Goal: Communication & Community: Share content

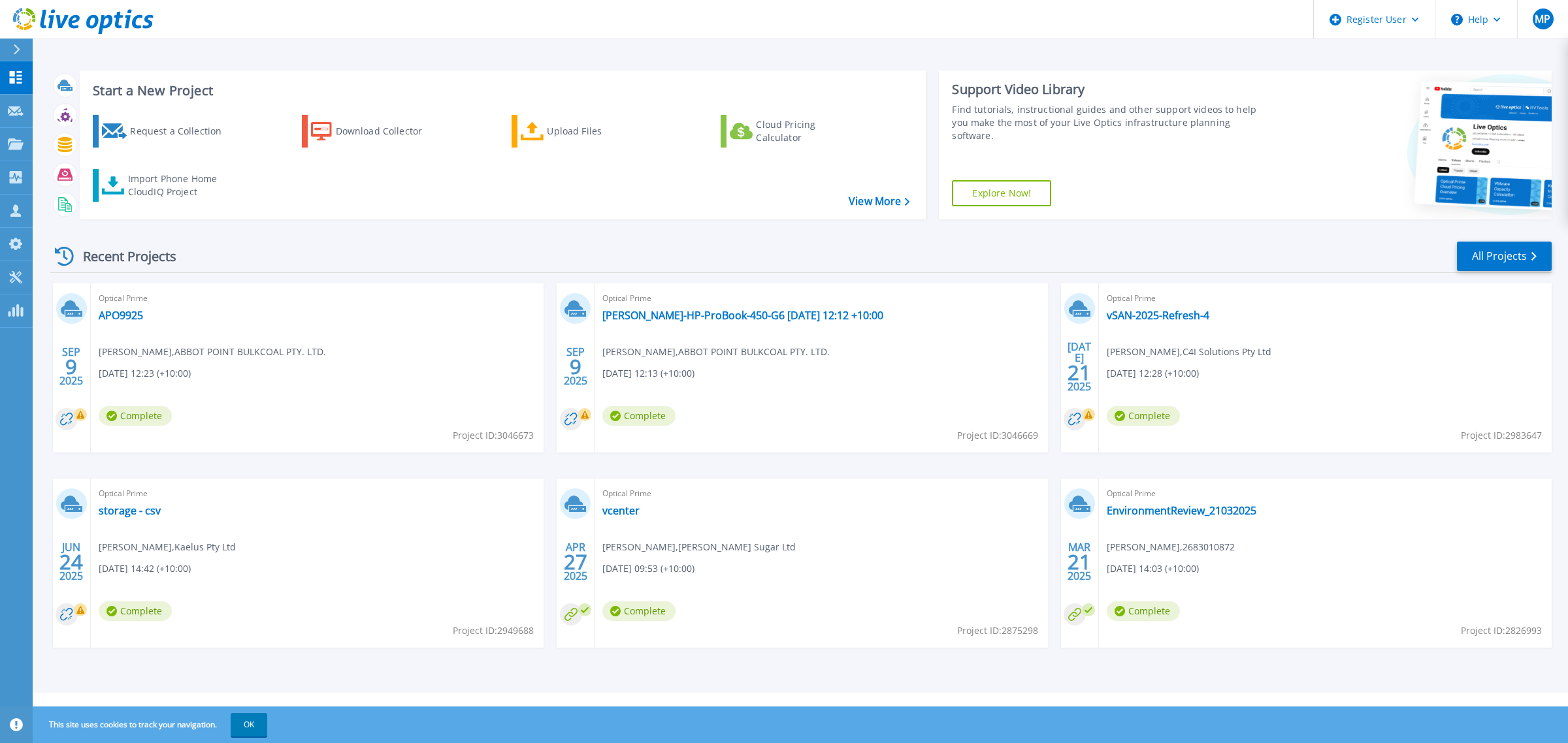
click at [928, 269] on div "Recent Projects All Projects" at bounding box center [801, 257] width 1502 height 32
click at [140, 311] on link "APO9925" at bounding box center [121, 315] width 44 height 13
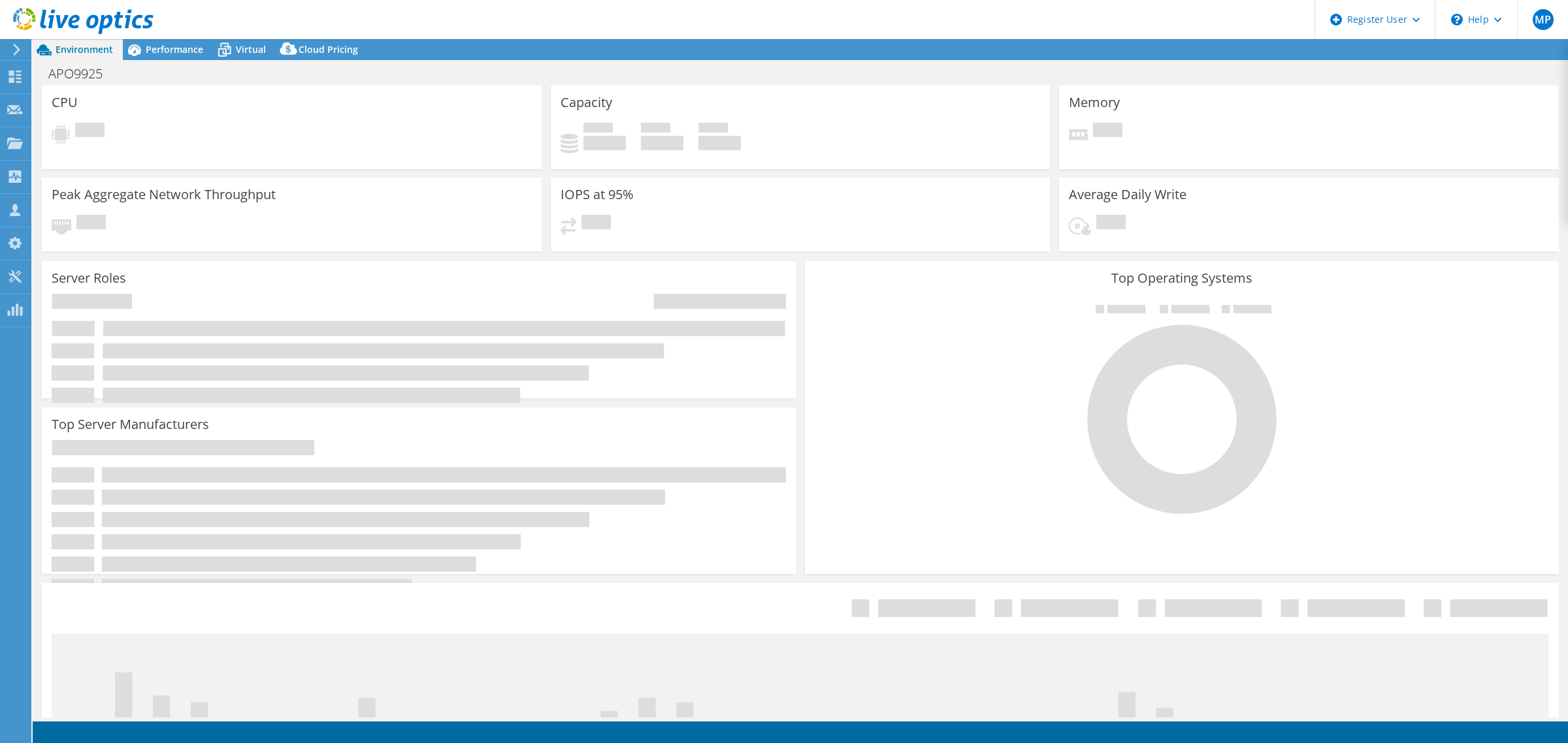
select select "USD"
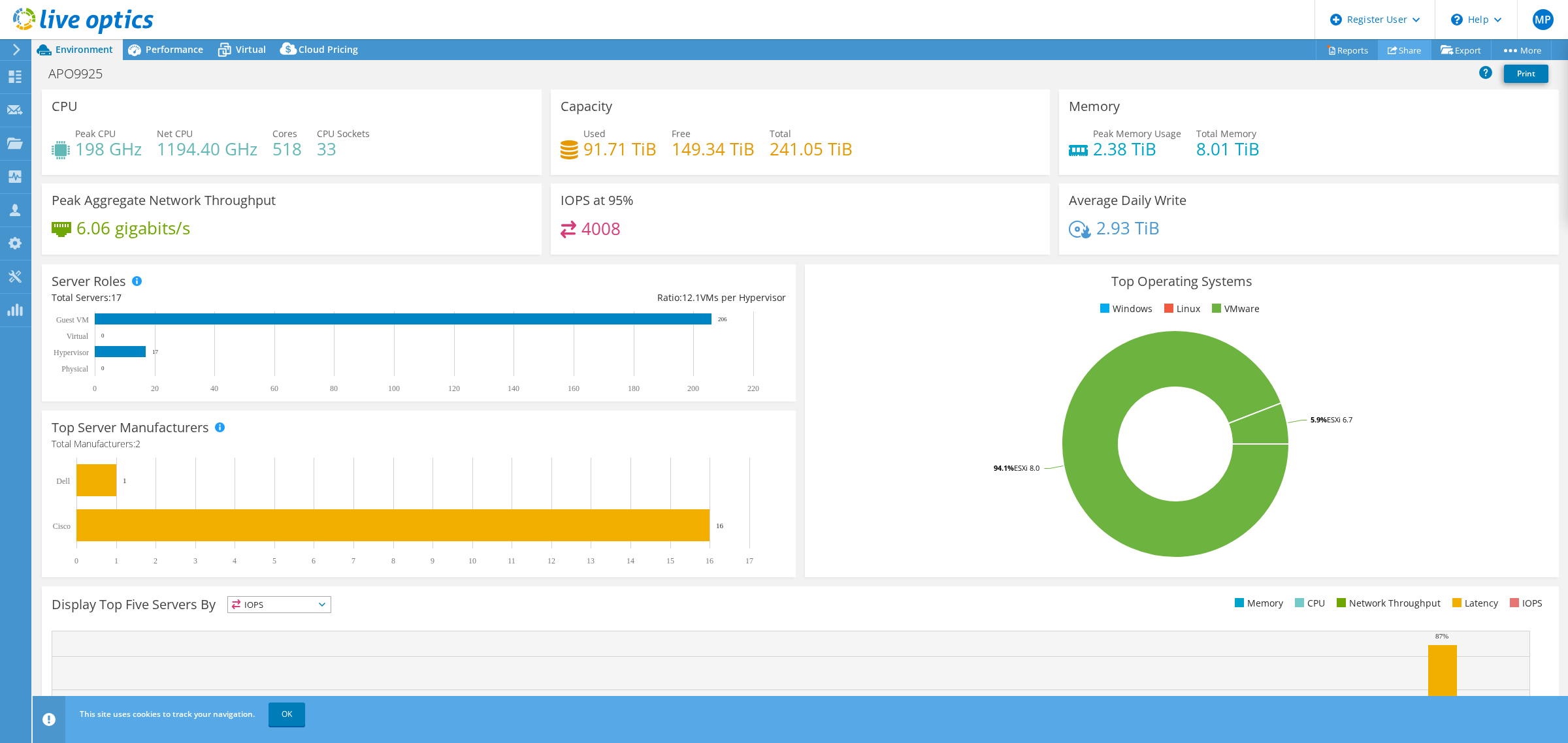
click at [1413, 47] on link "Share" at bounding box center [1405, 49] width 54 height 20
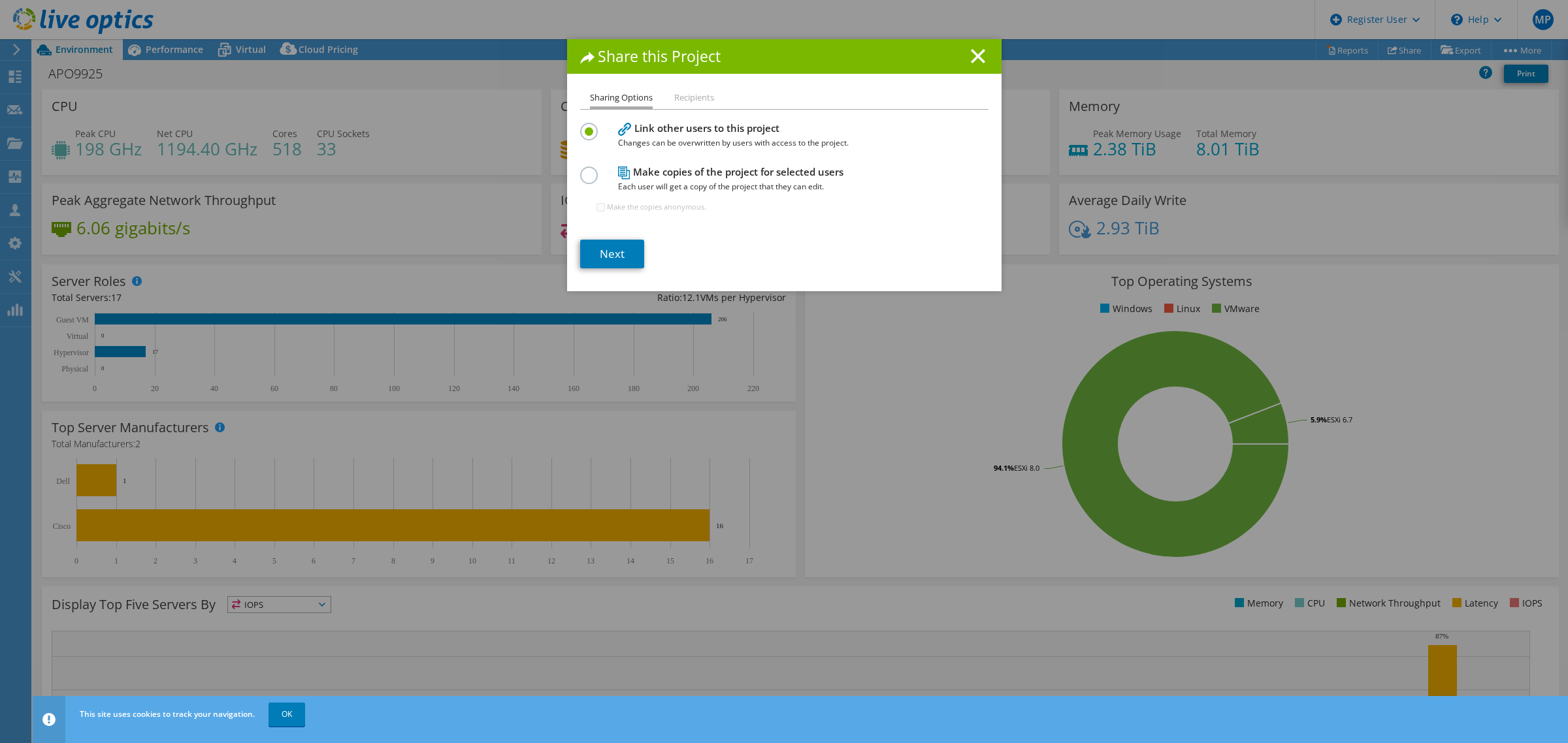
click at [681, 100] on li "Recipients" at bounding box center [694, 98] width 40 height 16
click at [614, 238] on section "Link other users to this project Changes can be overwritten by users with acces…" at bounding box center [784, 193] width 409 height 149
click at [621, 246] on link "Next" at bounding box center [612, 254] width 64 height 29
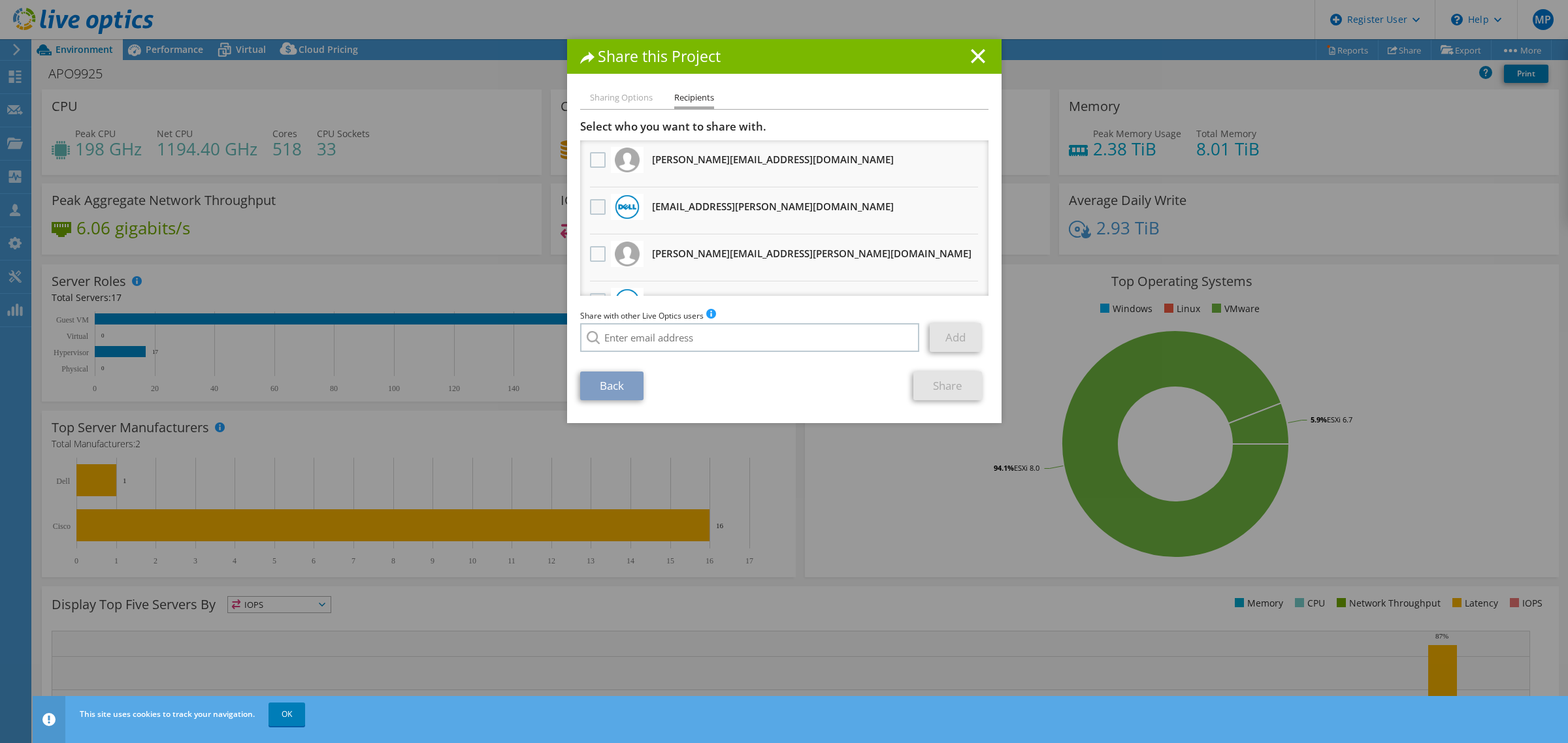
click at [594, 210] on label at bounding box center [599, 207] width 19 height 16
click at [0, 0] on input "checkbox" at bounding box center [0, 0] width 0 height 0
click at [659, 331] on input "search" at bounding box center [750, 337] width 340 height 29
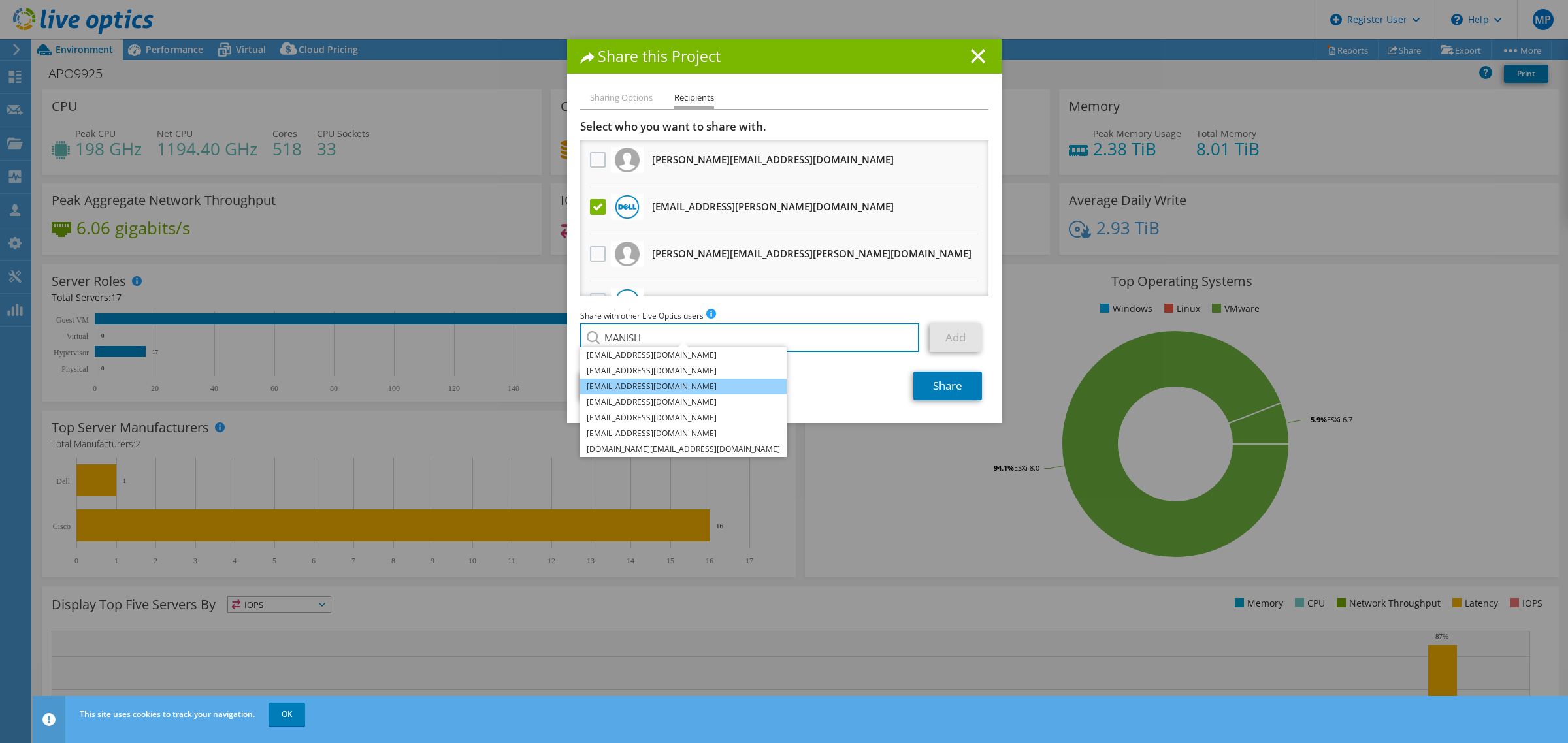
type input "MANISH R"
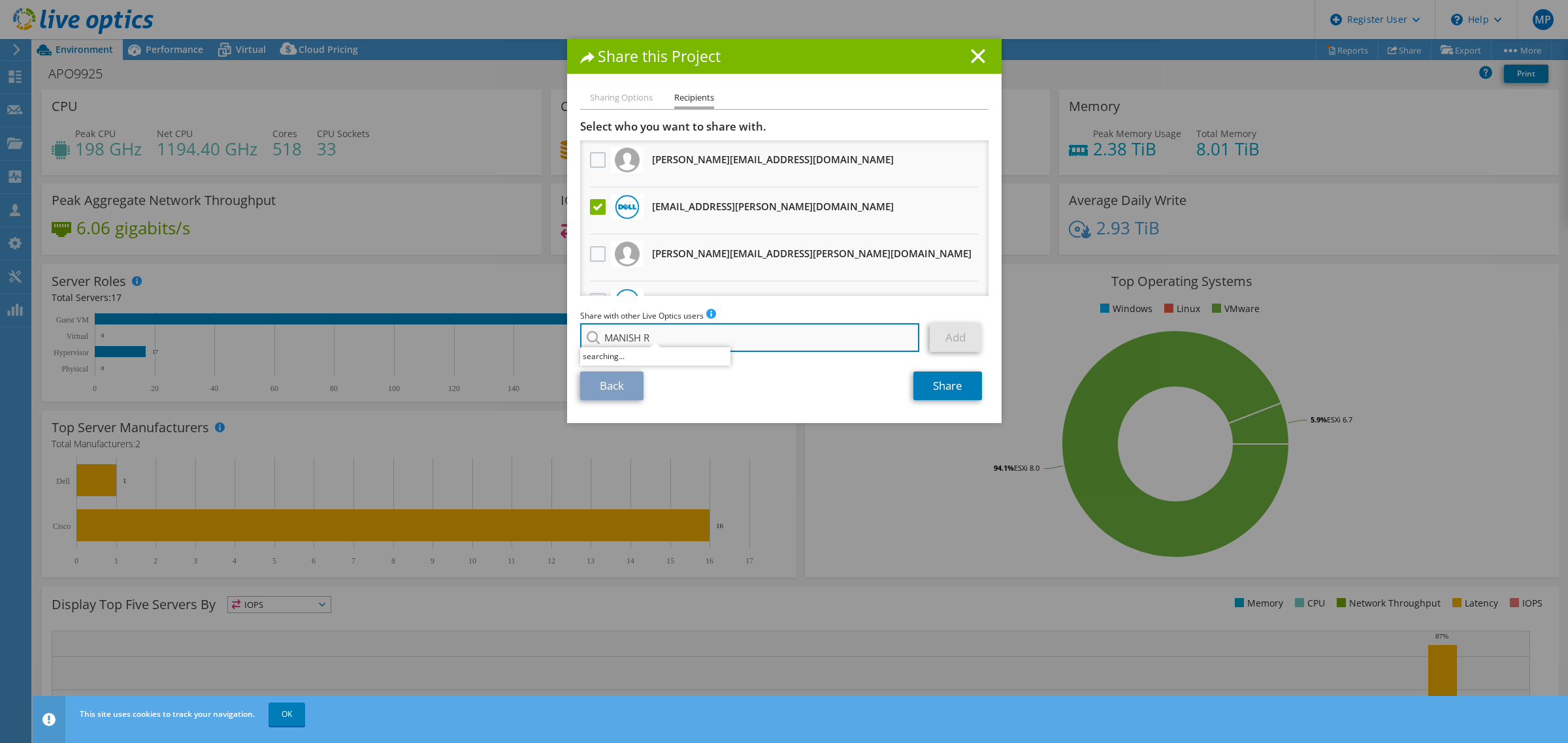
click at [730, 343] on input "MANISH R" at bounding box center [750, 337] width 340 height 29
drag, startPoint x: 730, startPoint y: 343, endPoint x: 517, endPoint y: 330, distance: 213.4
click at [517, 330] on div "Share this Project Sharing Options Recipients Link other users to this project …" at bounding box center [784, 372] width 1568 height 665
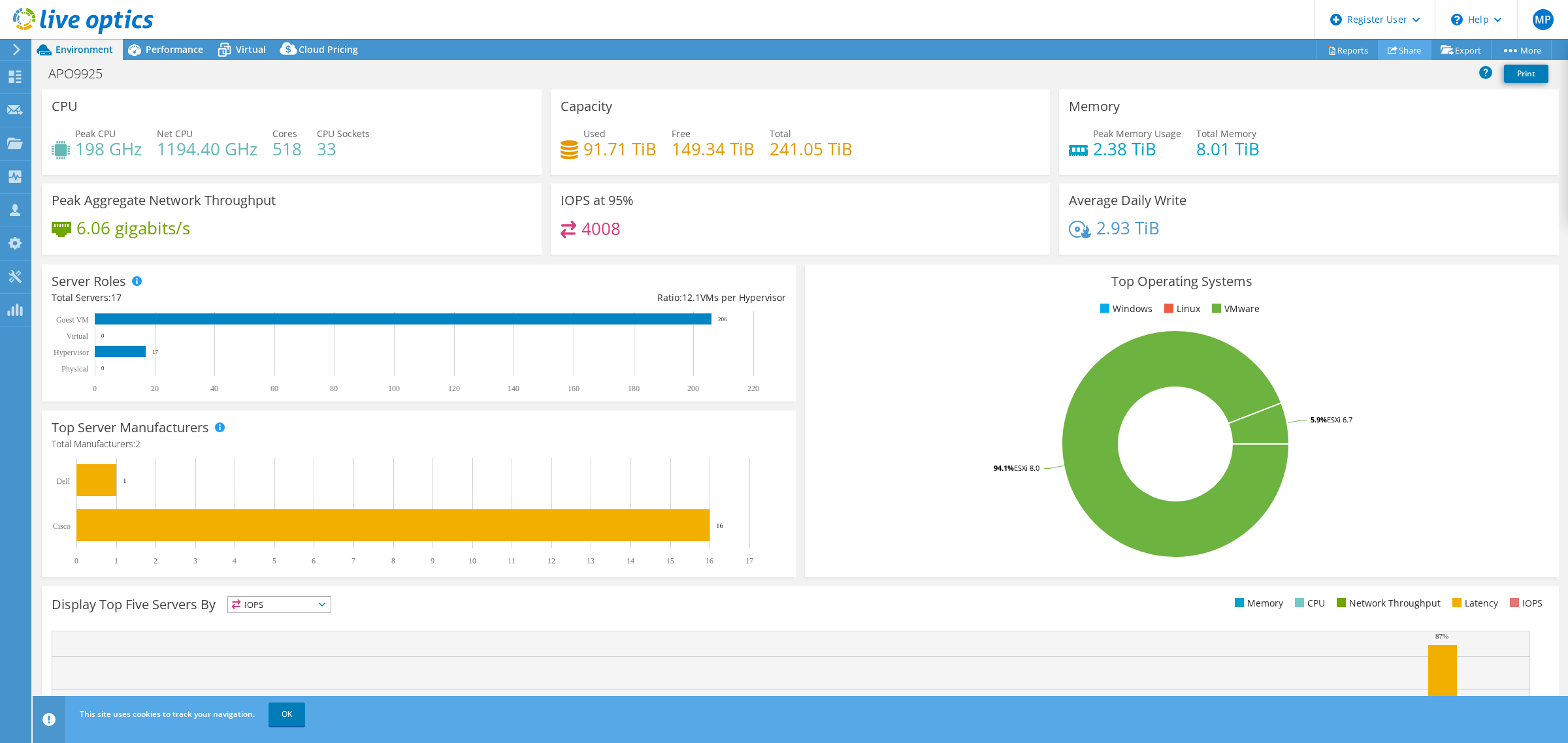
click at [1395, 49] on link "Share" at bounding box center [1405, 49] width 54 height 20
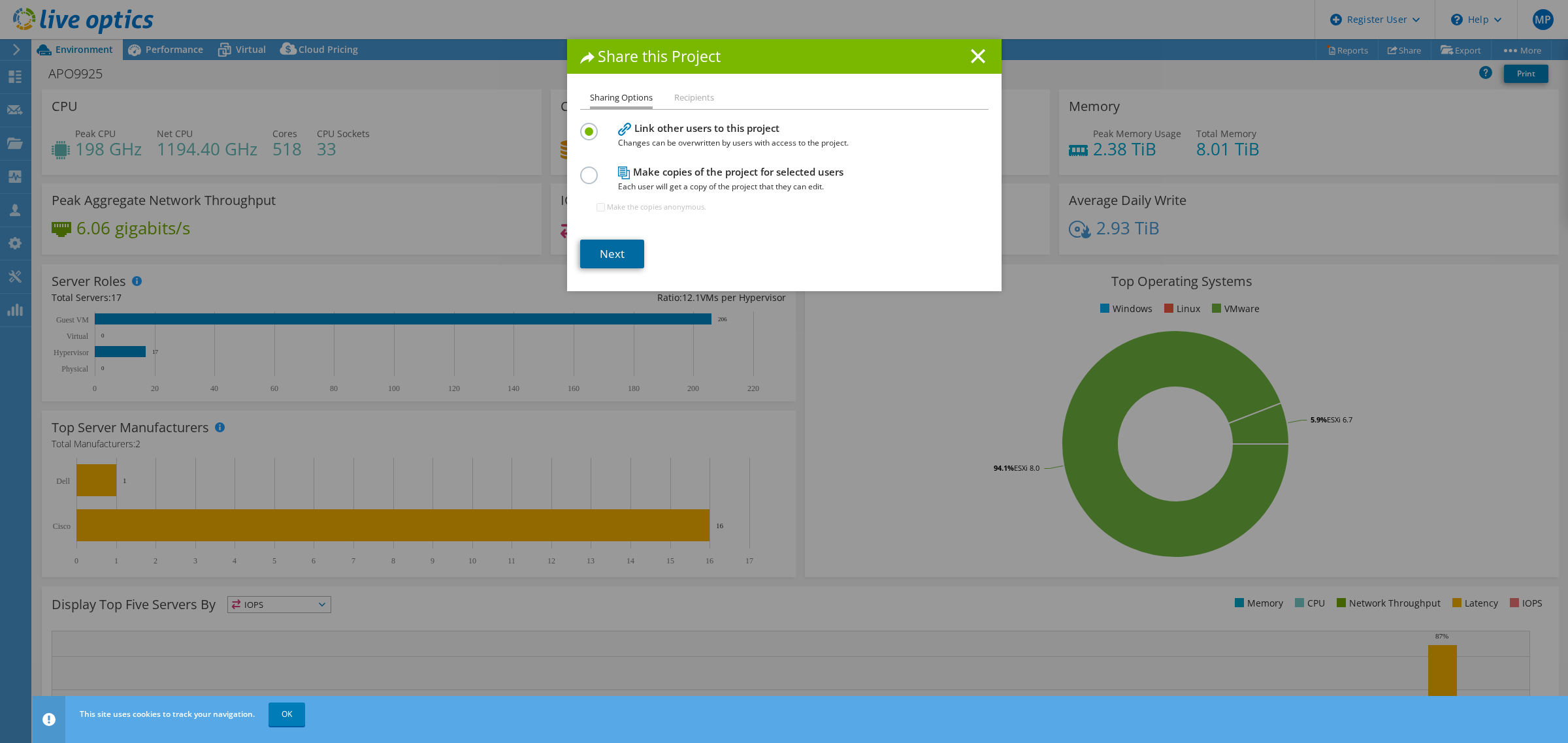
click at [630, 252] on link "Next" at bounding box center [612, 254] width 64 height 29
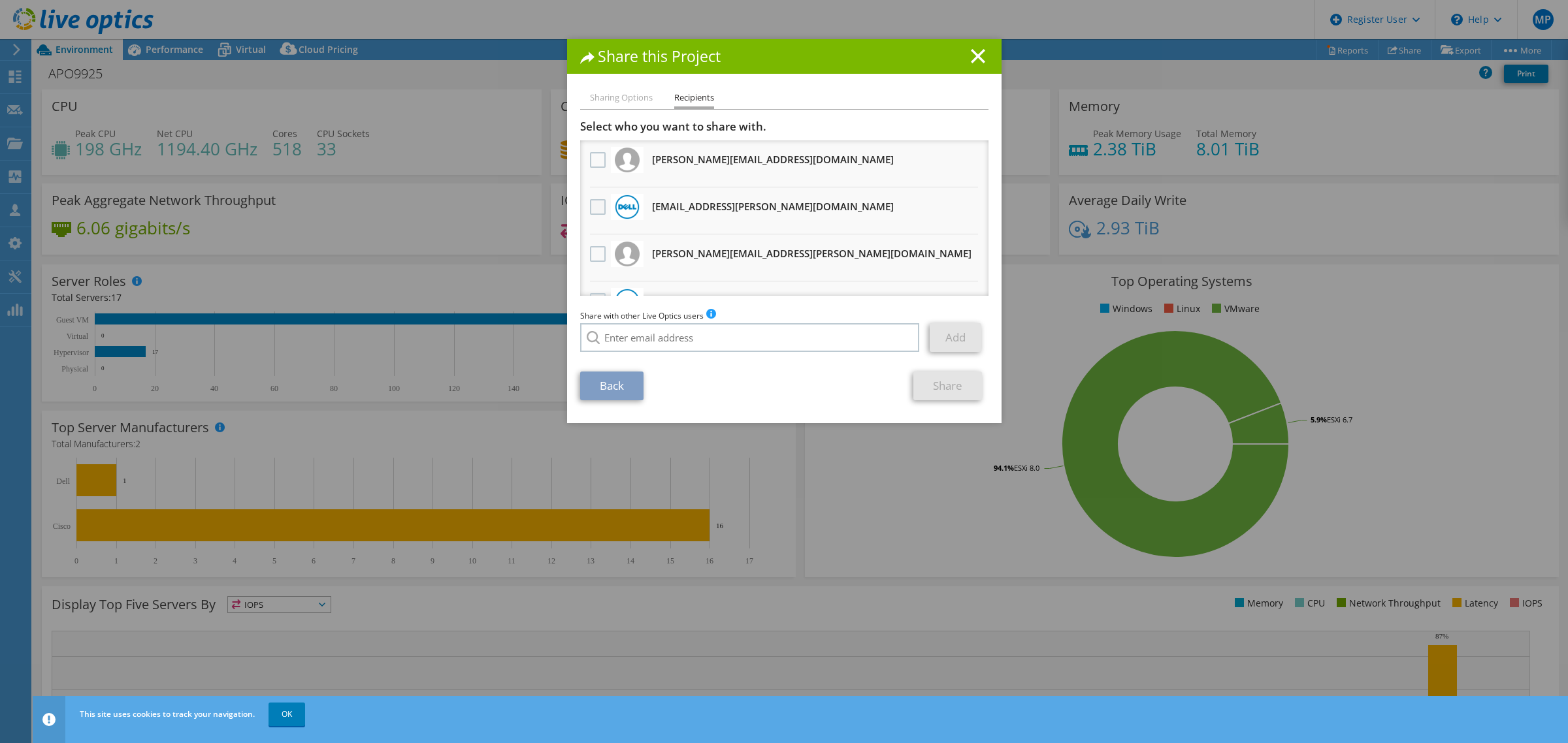
click at [594, 207] on label at bounding box center [599, 207] width 19 height 16
click at [0, 0] on input "checkbox" at bounding box center [0, 0] width 0 height 0
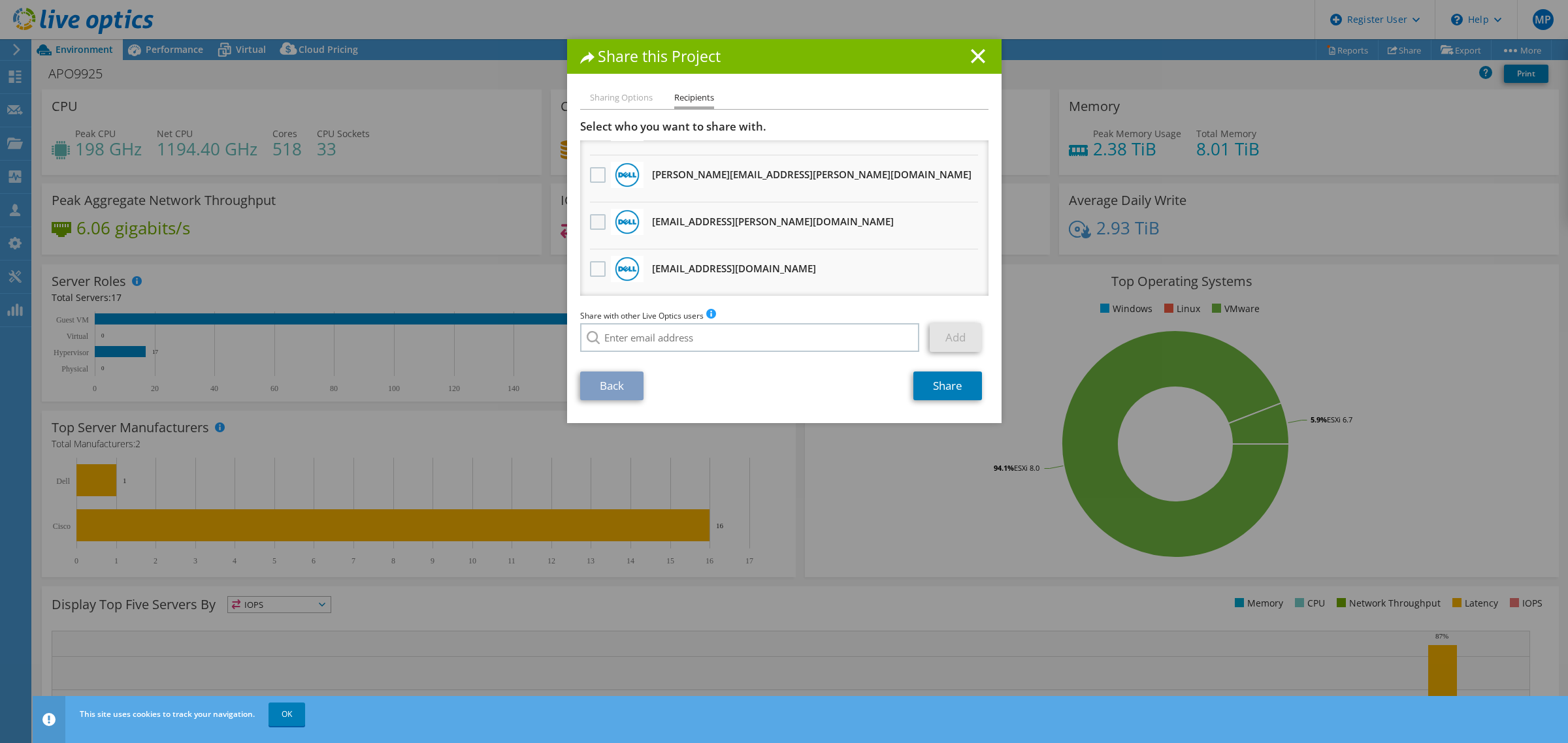
click at [594, 215] on label at bounding box center [599, 222] width 19 height 16
click at [0, 0] on input "checkbox" at bounding box center [0, 0] width 0 height 0
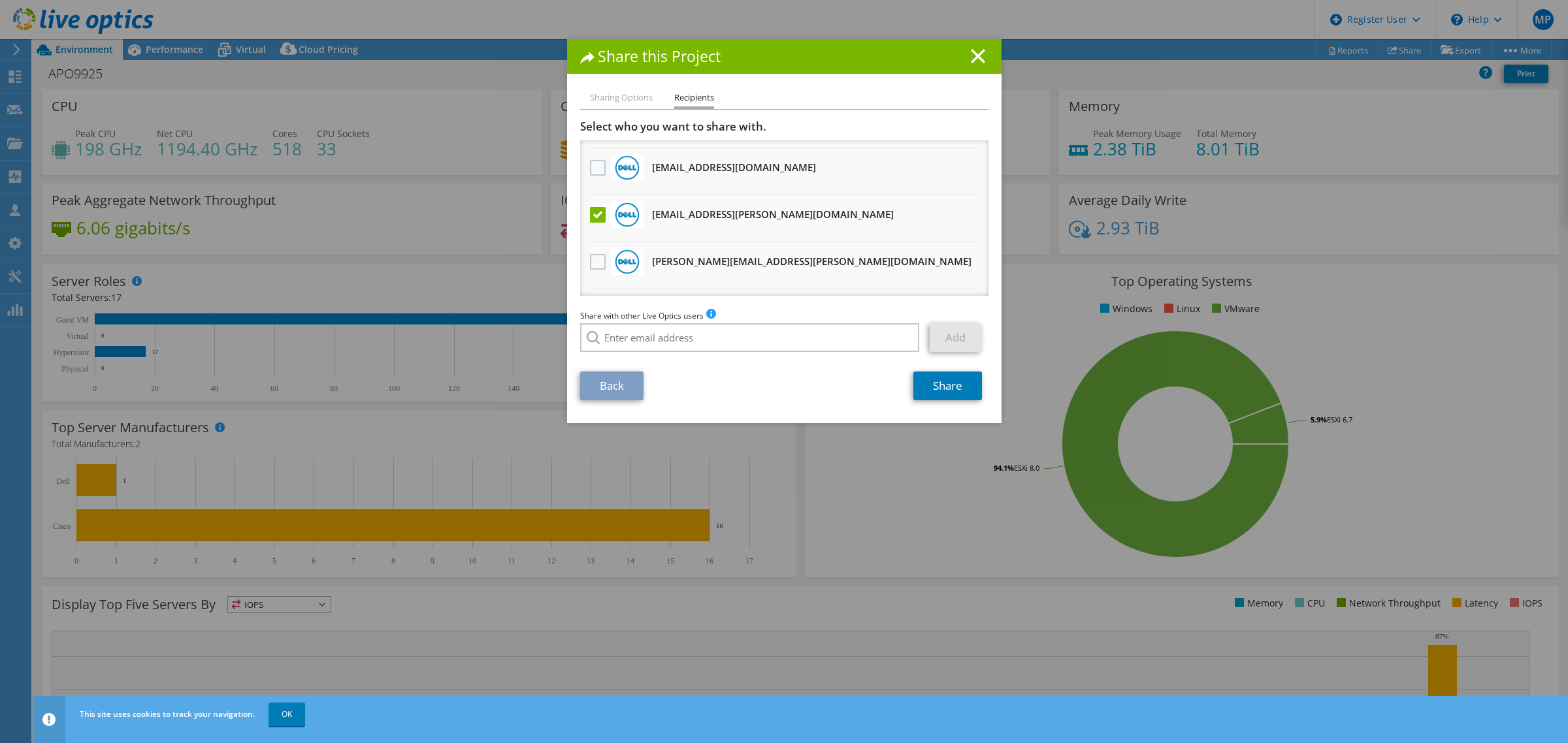
scroll to position [534, 0]
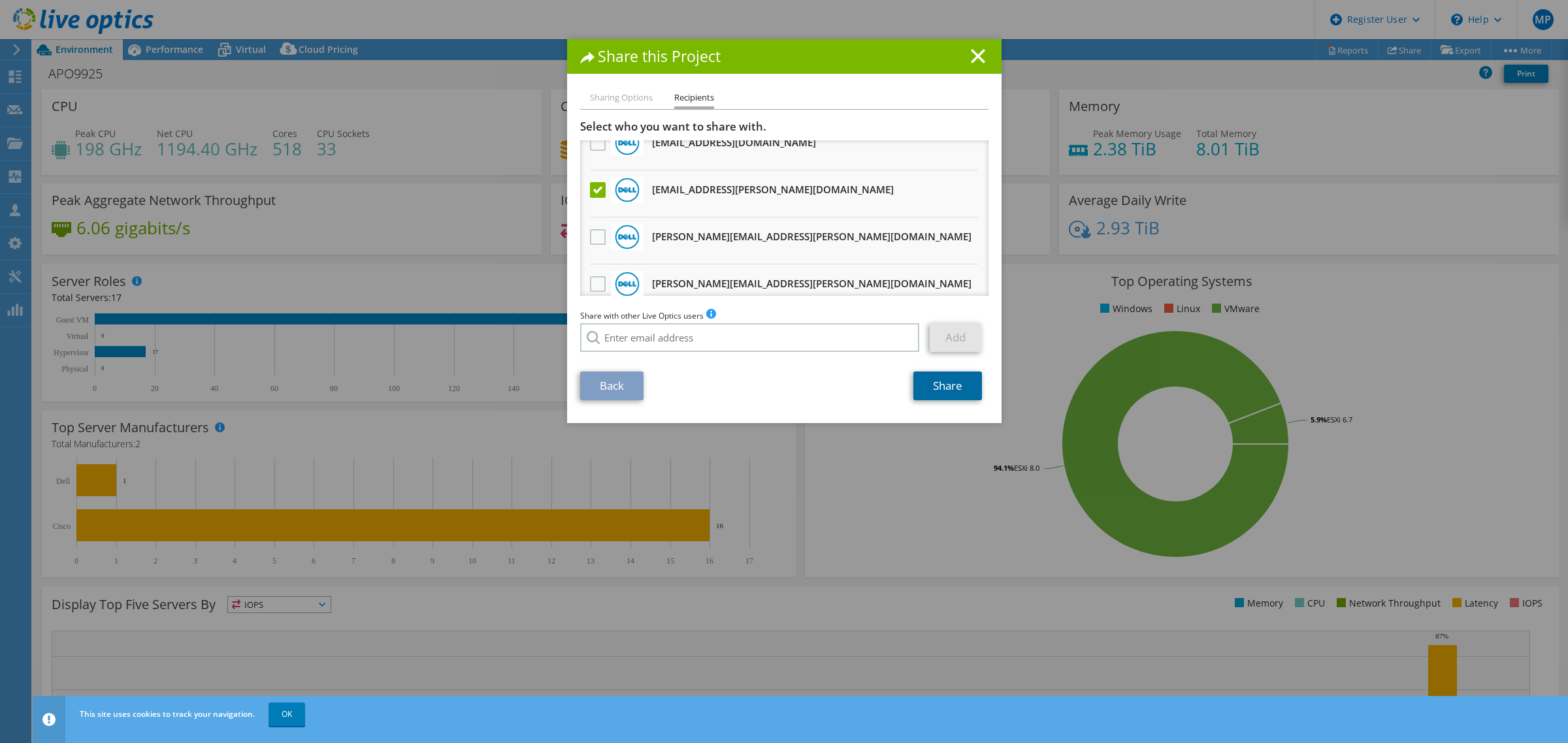
click at [926, 382] on link "Share" at bounding box center [947, 386] width 68 height 29
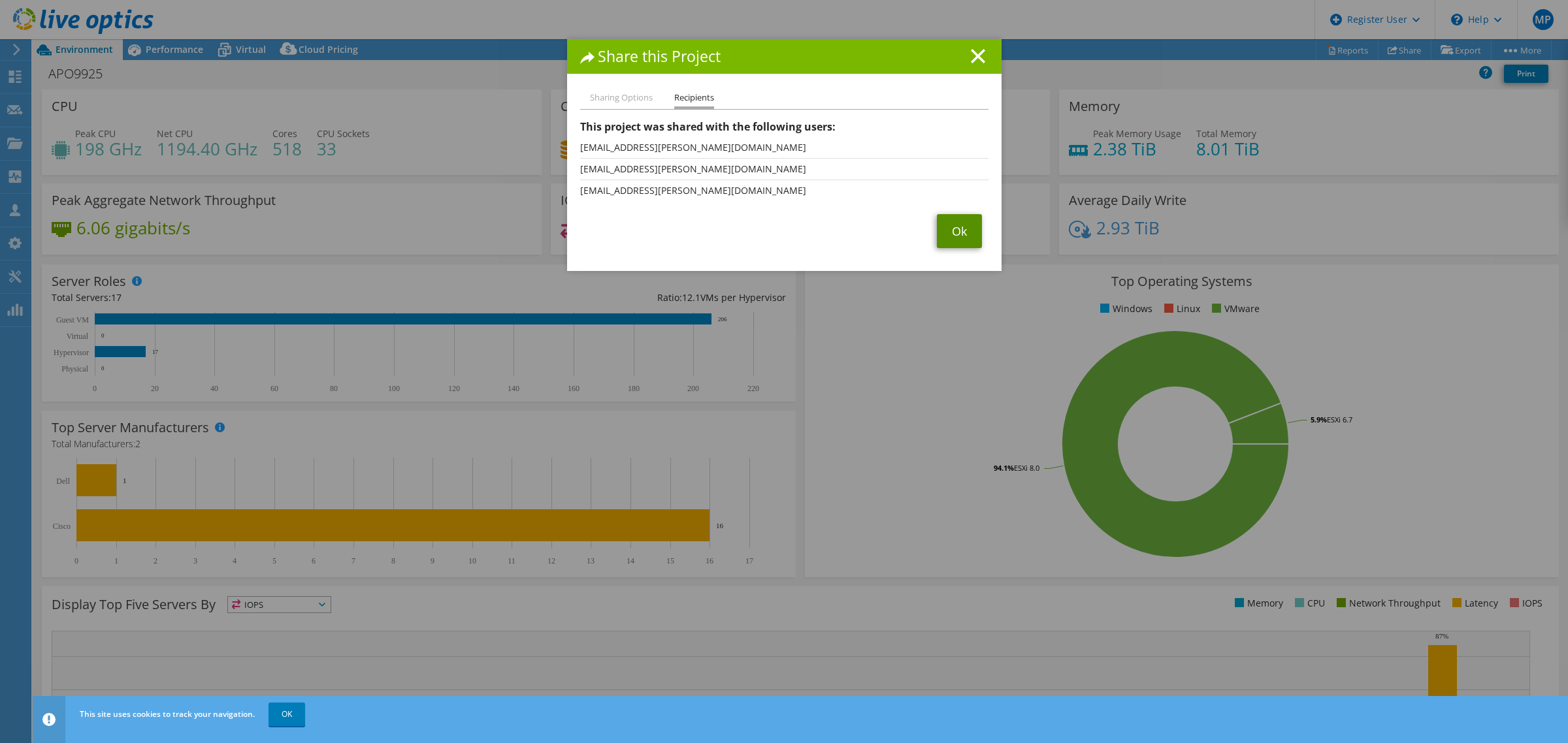
click at [954, 215] on link "Ok" at bounding box center [959, 231] width 45 height 34
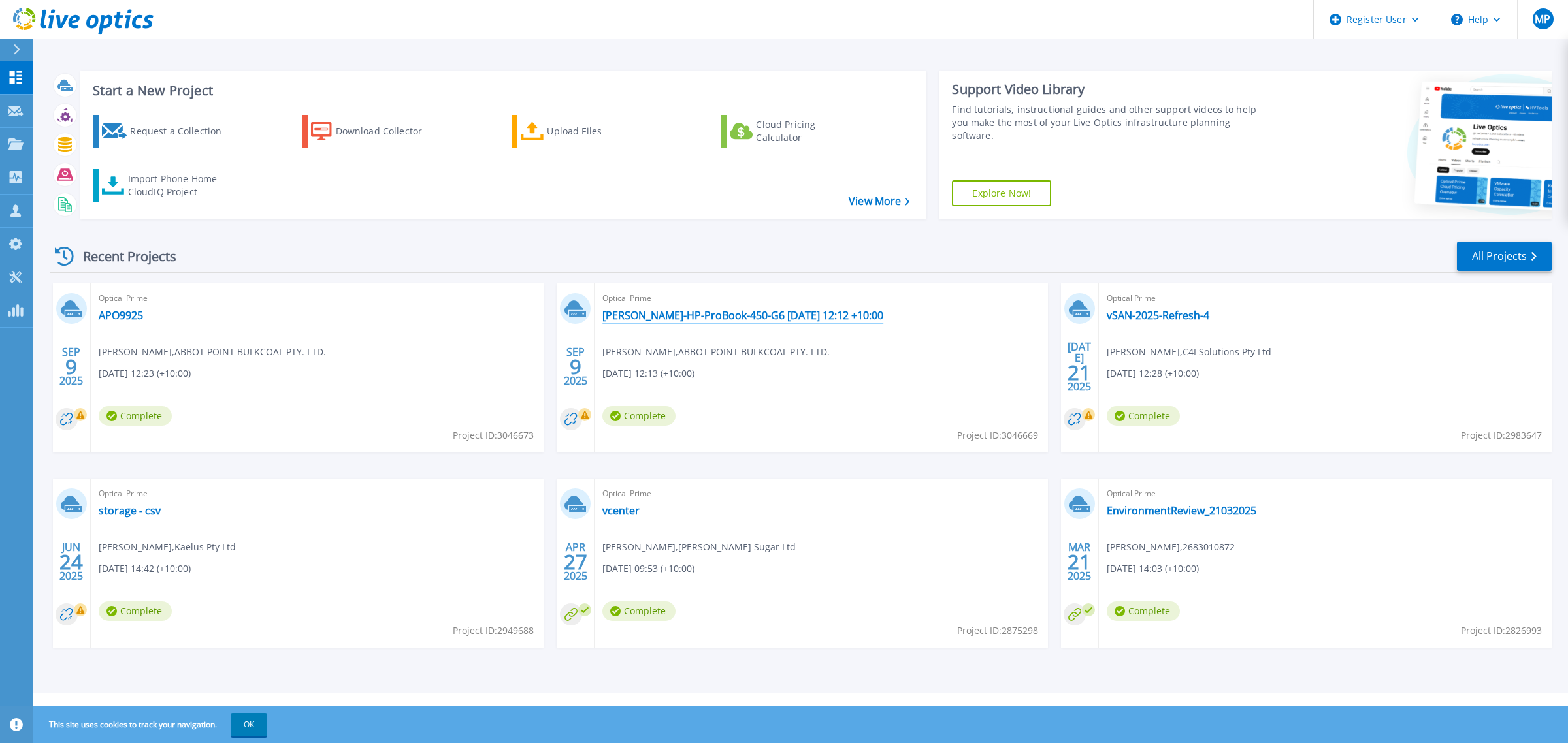
click at [687, 318] on link "[PERSON_NAME]-HP-ProBook-450-G6 [DATE] 12:12 +10:00" at bounding box center [743, 315] width 281 height 13
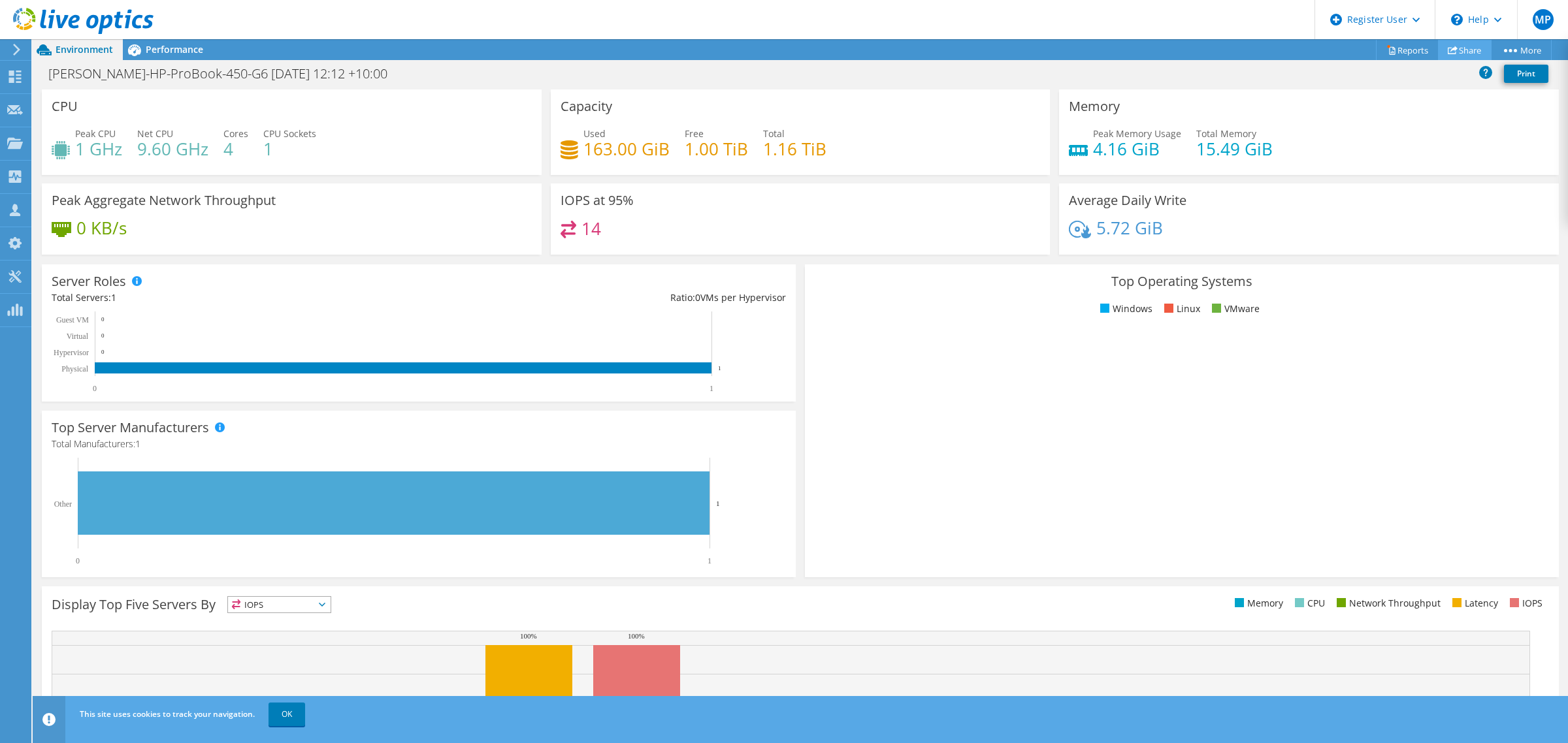
click at [1462, 57] on link "Share" at bounding box center [1465, 49] width 54 height 20
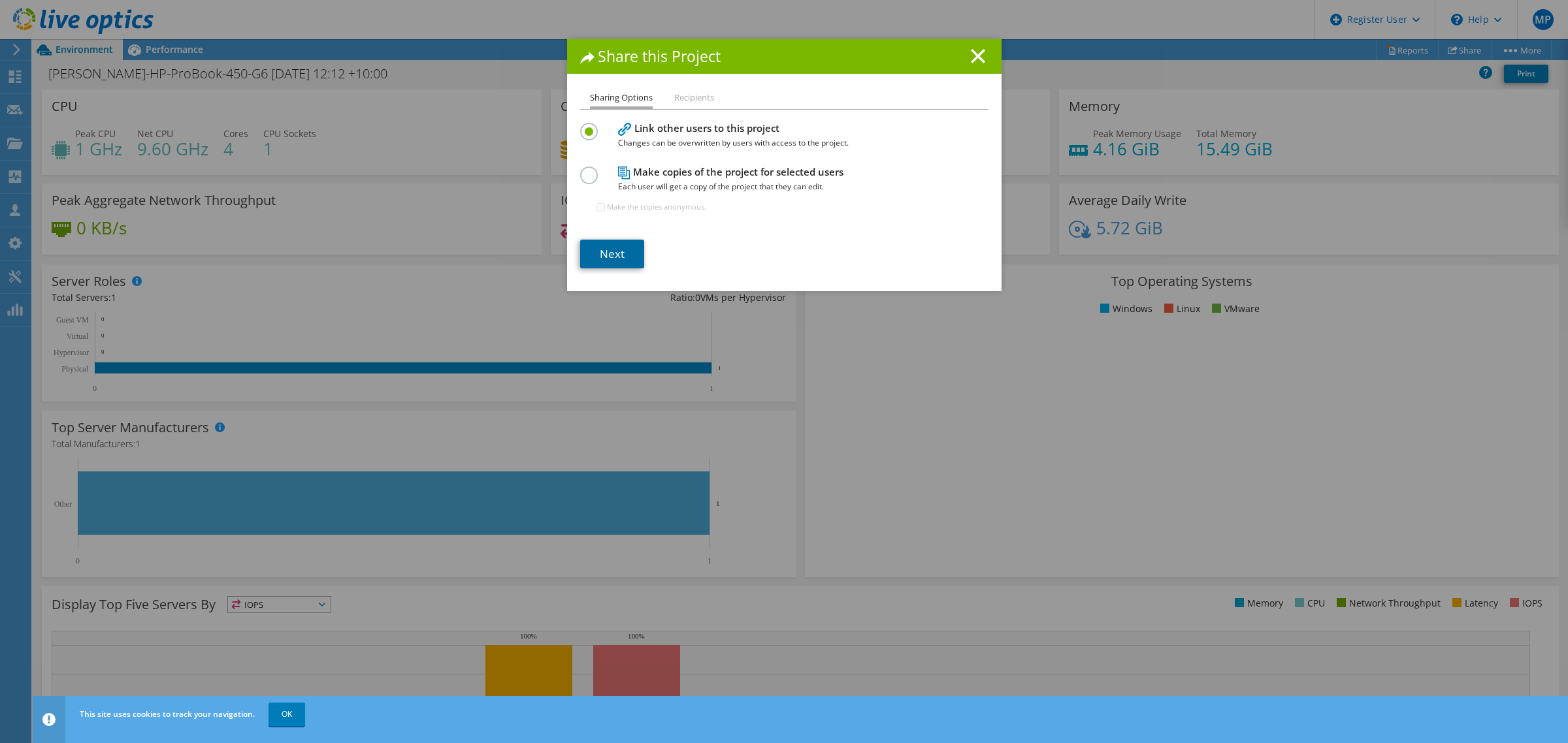
click at [633, 248] on link "Next" at bounding box center [612, 254] width 64 height 29
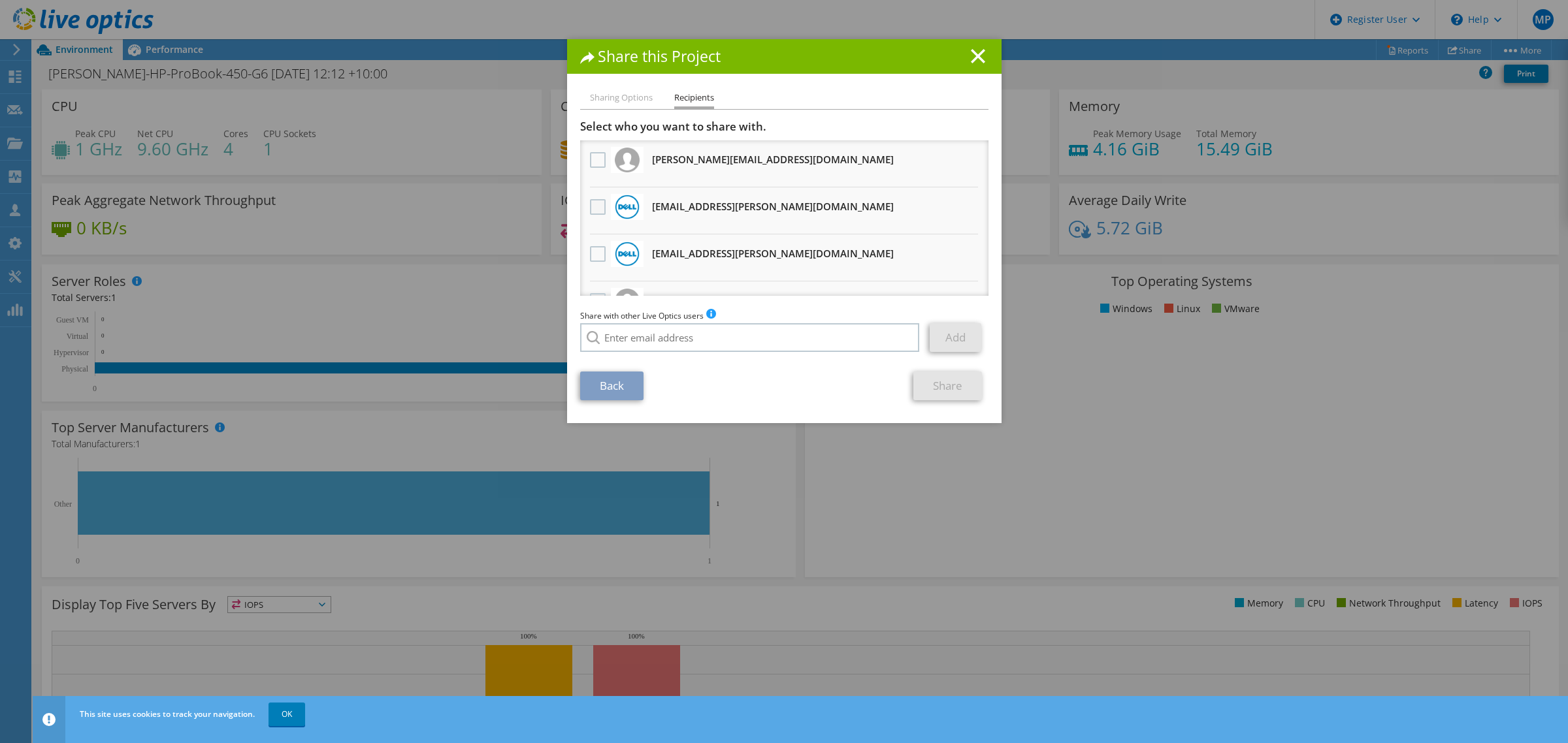
click at [593, 204] on label at bounding box center [599, 207] width 19 height 16
click at [0, 0] on input "checkbox" at bounding box center [0, 0] width 0 height 0
click at [594, 241] on div at bounding box center [597, 255] width 22 height 28
click at [598, 250] on label at bounding box center [599, 254] width 19 height 16
click at [0, 0] on input "checkbox" at bounding box center [0, 0] width 0 height 0
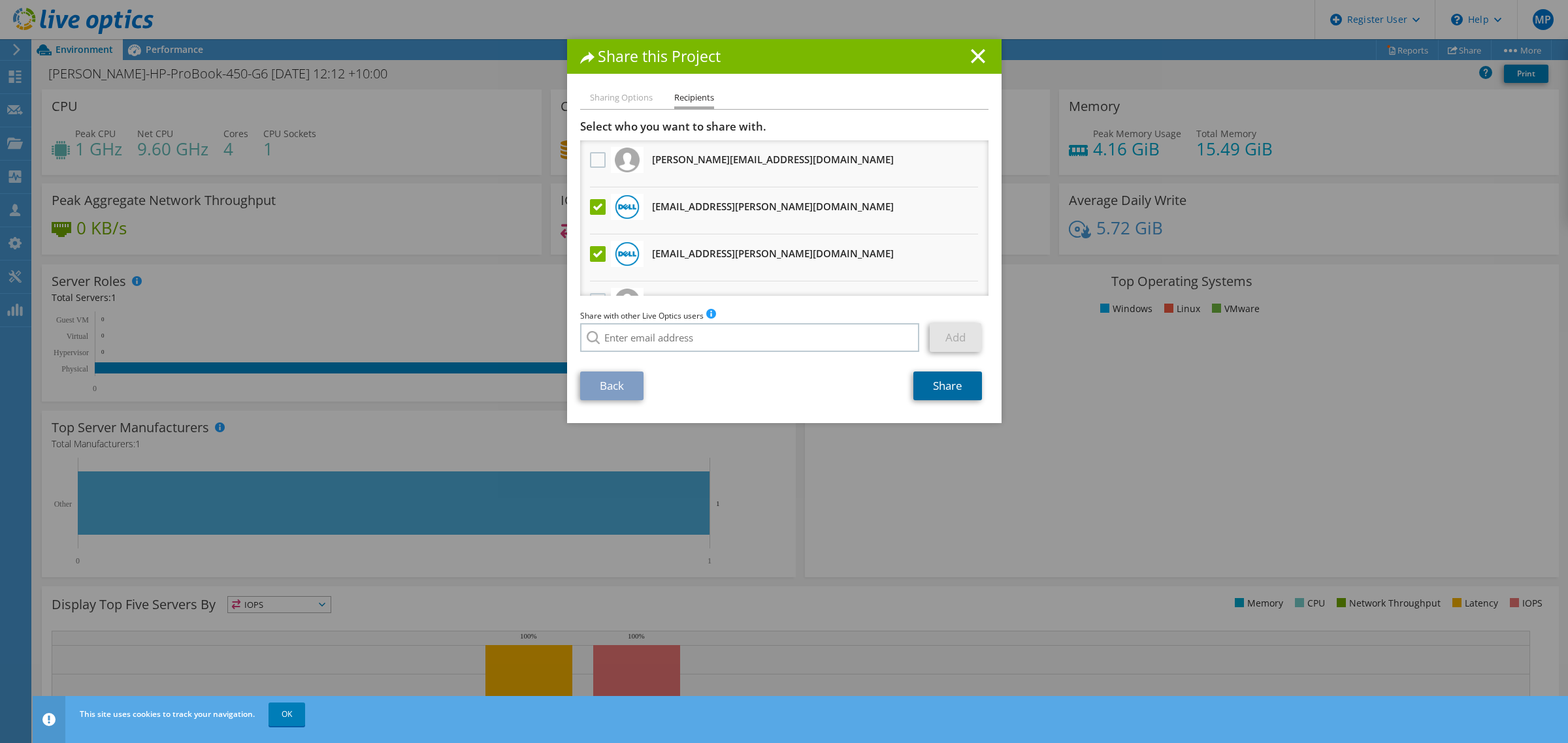
click at [922, 383] on link "Share" at bounding box center [947, 386] width 68 height 29
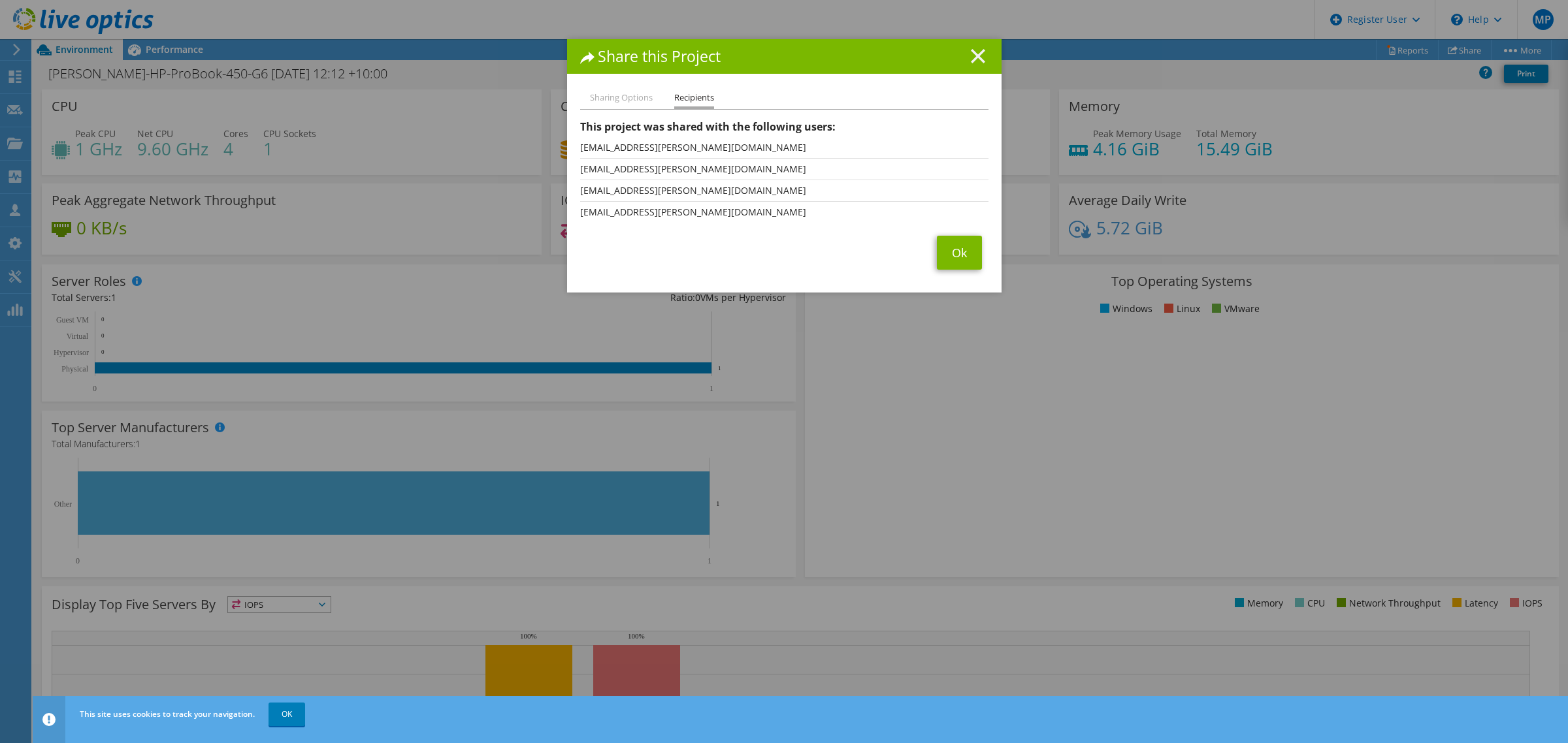
click at [972, 54] on line at bounding box center [978, 56] width 13 height 13
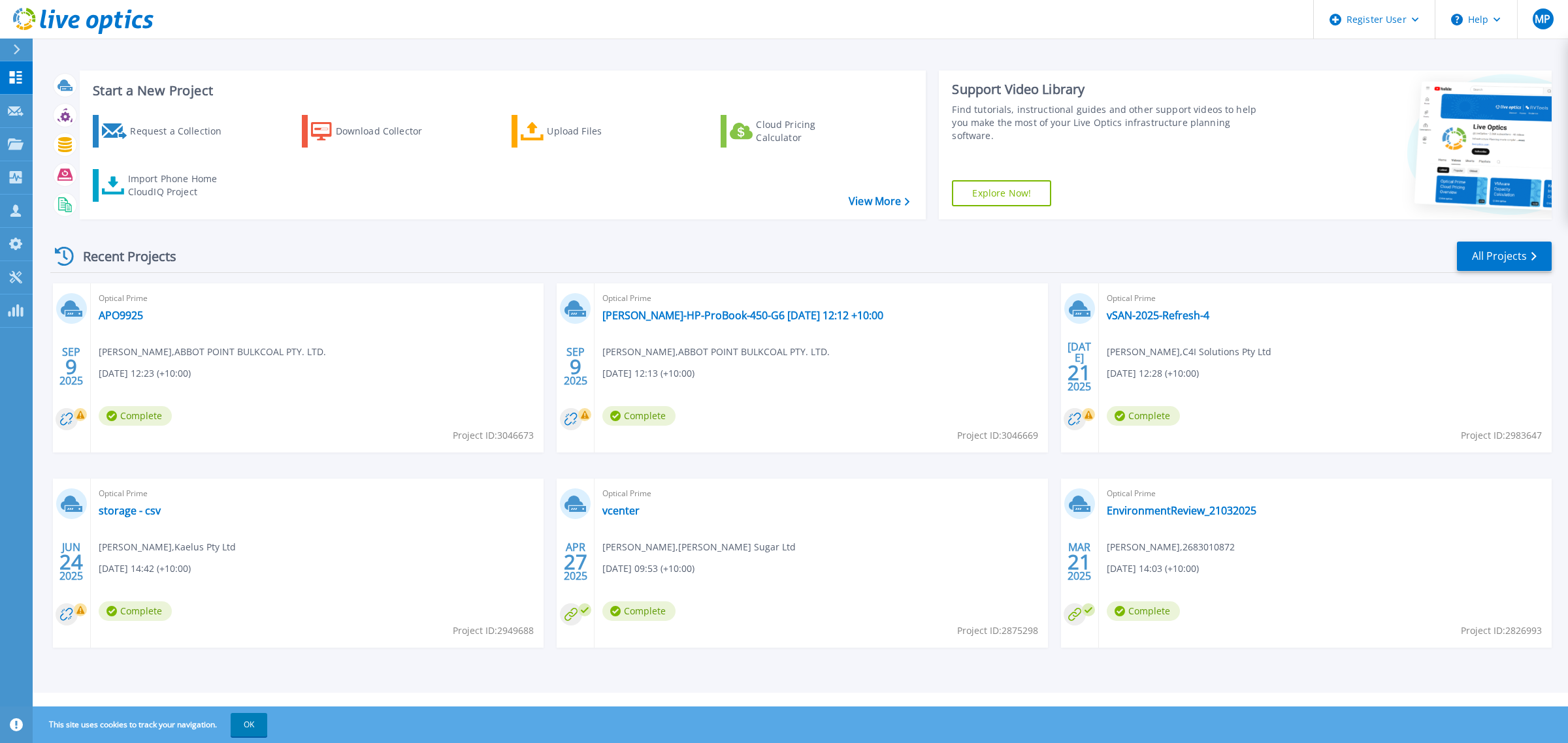
click at [1026, 433] on span "Project ID: 3046669" at bounding box center [998, 435] width 81 height 14
copy span "3046669"
click at [514, 428] on div "Optical Prime APO9925 [PERSON_NAME] , ABBOT POINT BULKCOAL PTY. LTD. [DATE] 12:…" at bounding box center [317, 368] width 453 height 169
click at [515, 435] on span "Project ID: 3046673" at bounding box center [493, 435] width 81 height 14
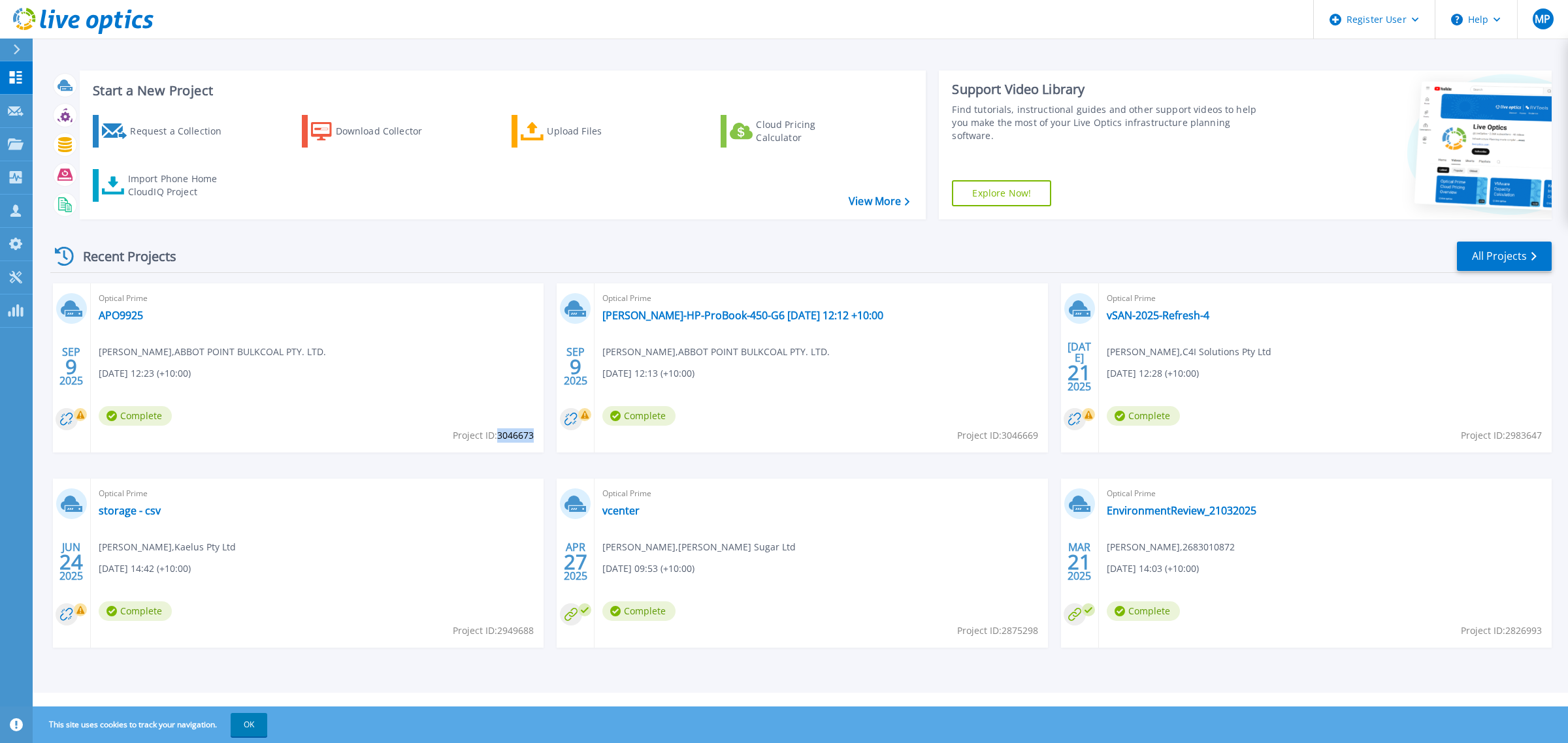
click at [515, 435] on span "Project ID: 3046673" at bounding box center [493, 435] width 81 height 14
copy span "3046673"
